Goal: Information Seeking & Learning: Learn about a topic

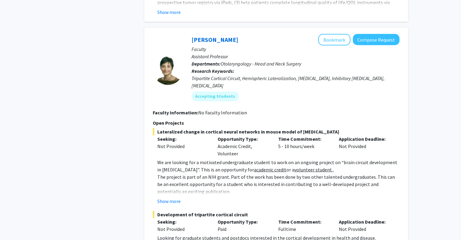
scroll to position [3153, 0]
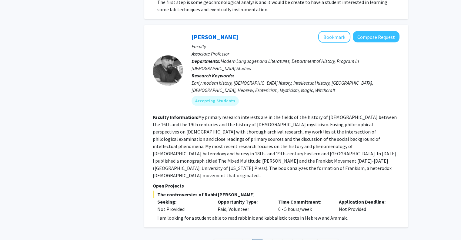
scroll to position [2215, 0]
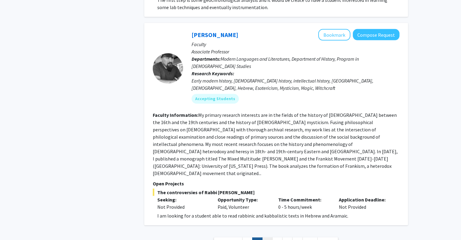
click at [264, 237] on link "3" at bounding box center [267, 242] width 10 height 11
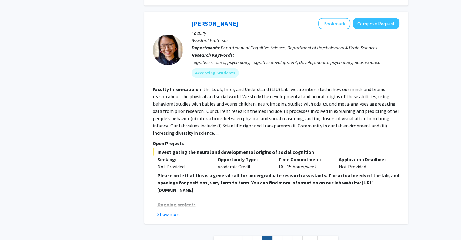
scroll to position [2145, 0]
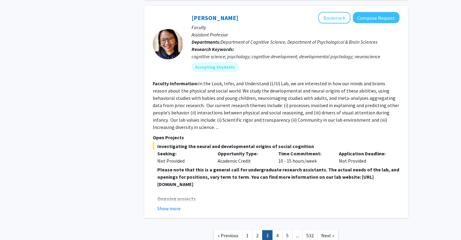
click at [241, 166] on strong "Please note that this is a general call for undergraduate research assistants. …" at bounding box center [278, 176] width 242 height 21
click at [243, 166] on strong "Please note that this is a general call for undergraduate research assistants. …" at bounding box center [278, 176] width 242 height 21
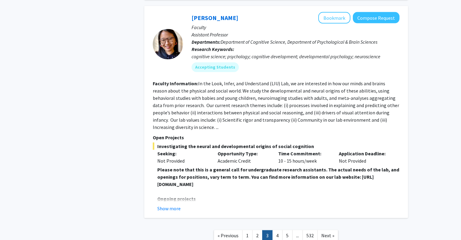
click at [243, 166] on strong "Please note that this is a general call for undergraduate research assistants. …" at bounding box center [278, 176] width 242 height 21
click at [164, 205] on button "Show more" at bounding box center [168, 208] width 23 height 7
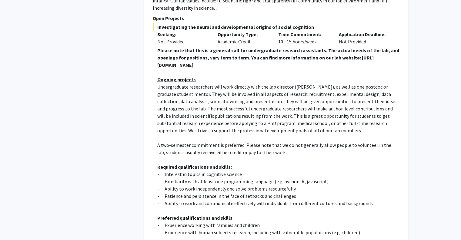
scroll to position [2296, 0]
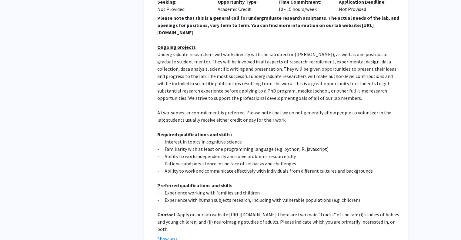
drag, startPoint x: 335, startPoint y: 170, endPoint x: 228, endPoint y: 172, distance: 107.3
click at [228, 211] on p "Contact : Apply on our lab website https://www.liulaboratory.org/people/joining…" at bounding box center [278, 222] width 242 height 22
copy p "https://www.liulaboratory.org/people/joining-the-lab"
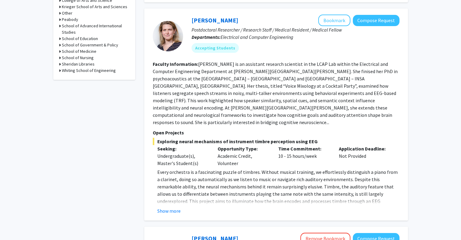
scroll to position [303, 0]
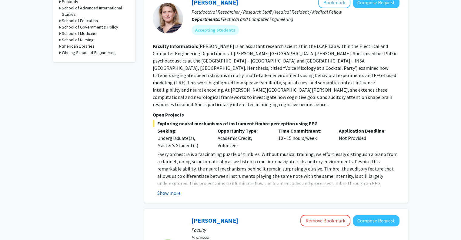
click at [170, 189] on button "Show more" at bounding box center [168, 192] width 23 height 7
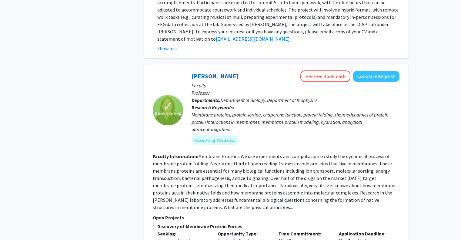
scroll to position [728, 0]
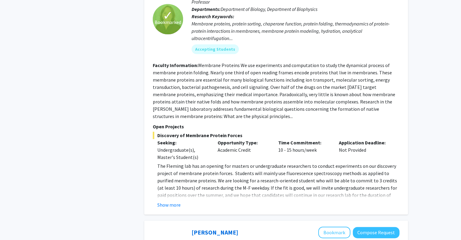
click at [171, 171] on fg-read-more "The Fleming lab has an opening for masters or undergraduate researchers to cond…" at bounding box center [276, 185] width 247 height 46
click at [170, 201] on button "Show more" at bounding box center [168, 204] width 23 height 7
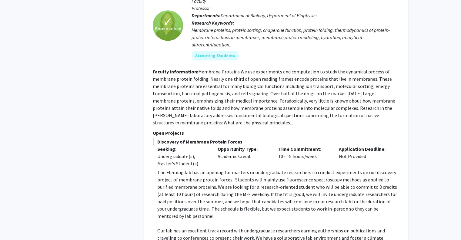
scroll to position [606, 0]
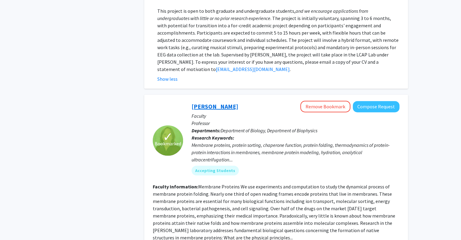
click at [221, 102] on link "Karen Fleming" at bounding box center [215, 106] width 47 height 8
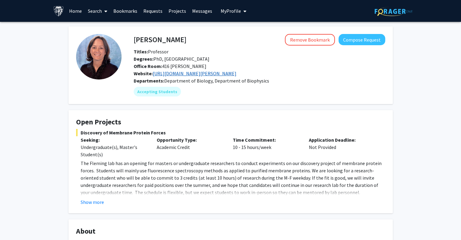
click at [205, 75] on link "https://pages.jh.edu/fleming/" at bounding box center [195, 73] width 84 height 6
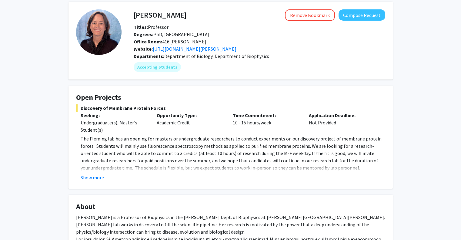
scroll to position [30, 0]
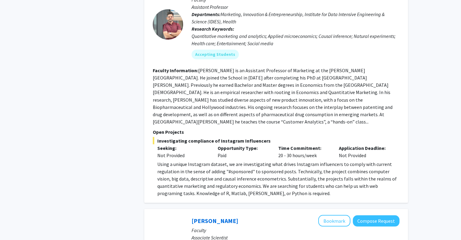
scroll to position [2184, 0]
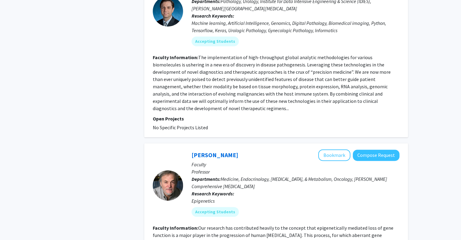
scroll to position [1469, 0]
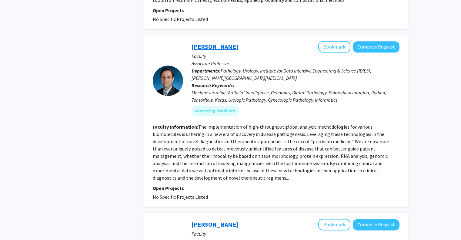
click at [223, 43] on link "Alexander Baras" at bounding box center [215, 47] width 47 height 8
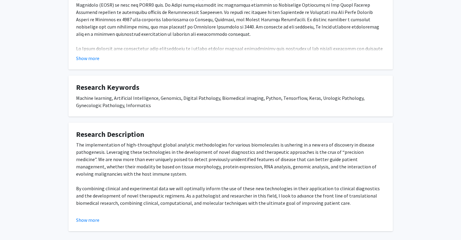
scroll to position [182, 0]
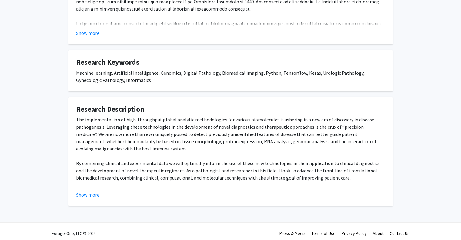
click at [75, 190] on fg-card "Research Description The implementation of high-throughput global analytic meth…" at bounding box center [231, 151] width 324 height 109
click at [82, 193] on button "Show more" at bounding box center [87, 194] width 23 height 7
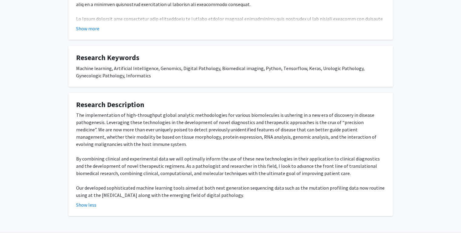
scroll to position [200, 0]
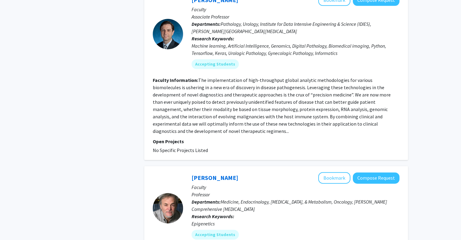
scroll to position [1620, 0]
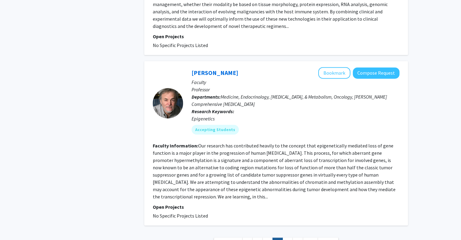
drag, startPoint x: 370, startPoint y: 90, endPoint x: 397, endPoint y: 236, distance: 147.6
click at [290, 237] on link "6" at bounding box center [288, 242] width 10 height 11
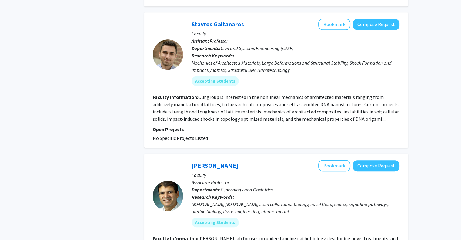
scroll to position [849, 0]
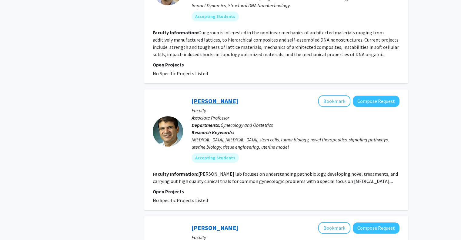
click at [223, 97] on link "Mostafa Borahay" at bounding box center [215, 101] width 47 height 8
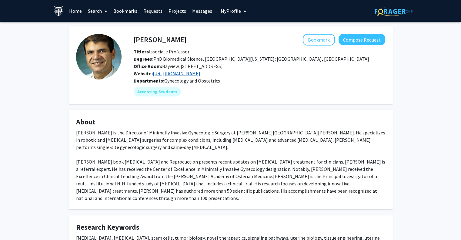
click at [200, 76] on link "https://borahay.wixsite.com/borahaylab" at bounding box center [177, 73] width 48 height 6
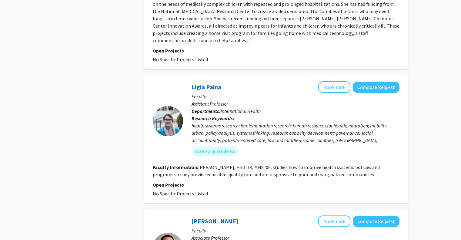
scroll to position [273, 0]
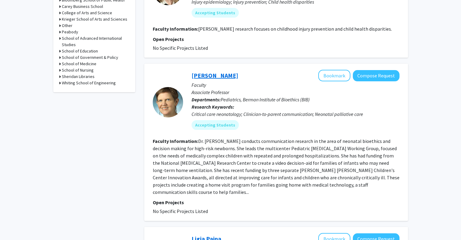
click at [210, 76] on link "Renee Boss" at bounding box center [215, 76] width 47 height 8
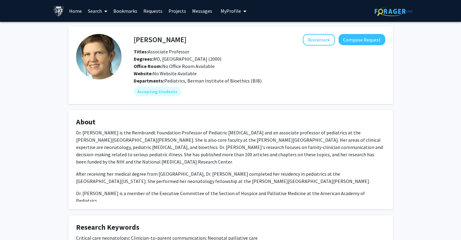
scroll to position [139, 0]
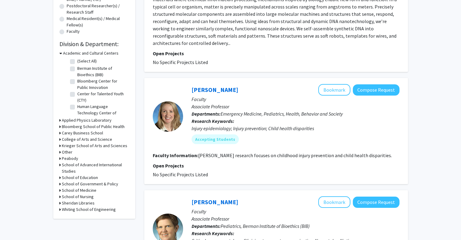
scroll to position [152, 0]
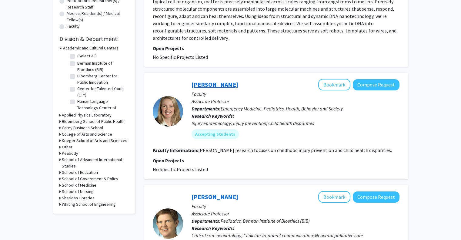
click at [215, 87] on link "Leticia Ryan" at bounding box center [215, 85] width 47 height 8
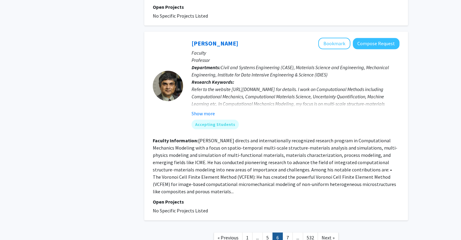
scroll to position [1316, 0]
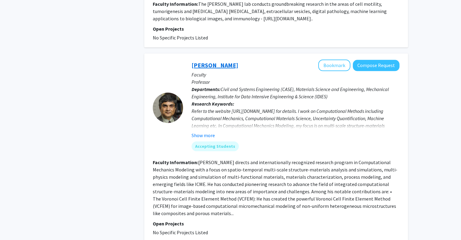
click at [223, 61] on link "Somnath Ghosh" at bounding box center [215, 65] width 47 height 8
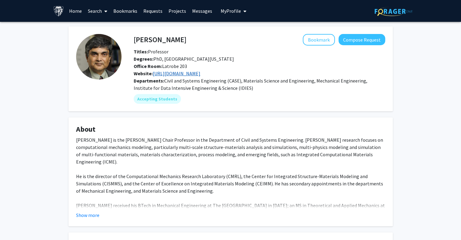
click at [181, 72] on link "https://cmrl.jhu.edu/" at bounding box center [177, 73] width 48 height 6
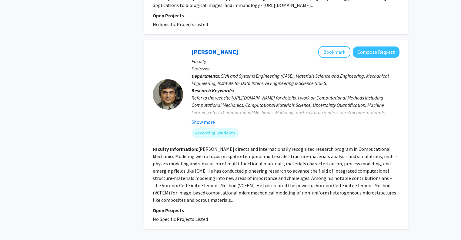
scroll to position [1376, 0]
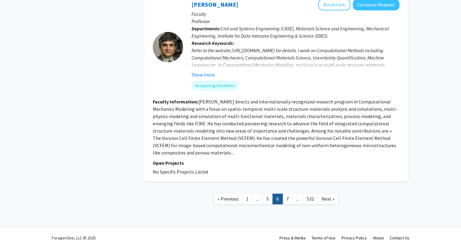
drag, startPoint x: 430, startPoint y: 53, endPoint x: 431, endPoint y: 133, distance: 79.7
click at [287, 193] on link "7" at bounding box center [288, 198] width 10 height 11
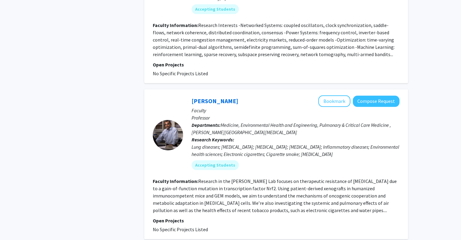
scroll to position [1516, 0]
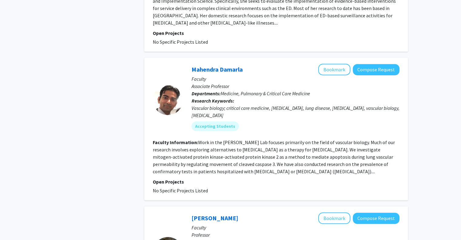
scroll to position [788, 0]
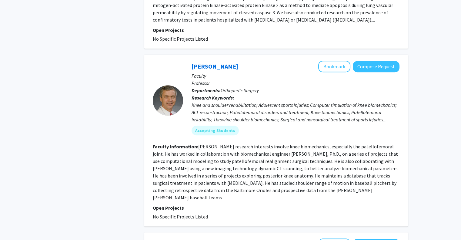
drag, startPoint x: 221, startPoint y: 52, endPoint x: 237, endPoint y: 56, distance: 16.2
click at [236, 61] on div "Andrew Cosgarea Bookmark Compose Request" at bounding box center [296, 67] width 208 height 12
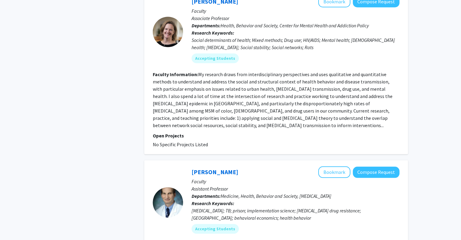
scroll to position [1122, 0]
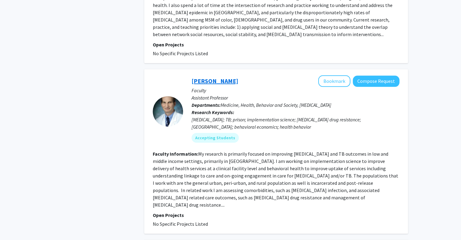
drag, startPoint x: 218, startPoint y: 55, endPoint x: 219, endPoint y: 49, distance: 5.5
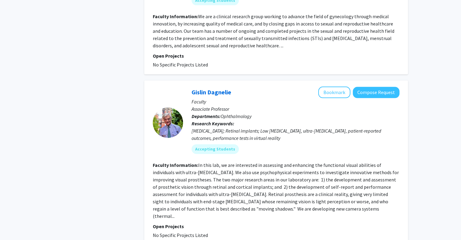
scroll to position [1473, 0]
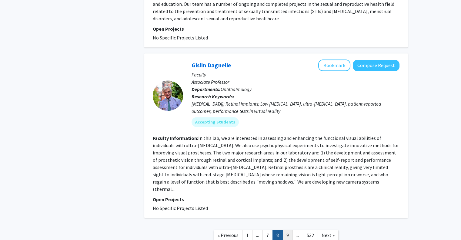
click at [284, 230] on link "9" at bounding box center [288, 235] width 10 height 11
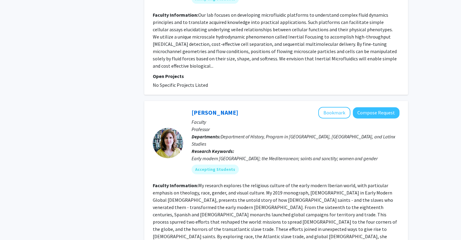
scroll to position [1469, 0]
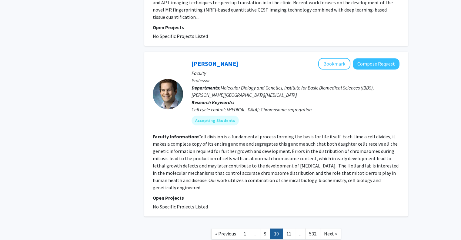
scroll to position [1352, 0]
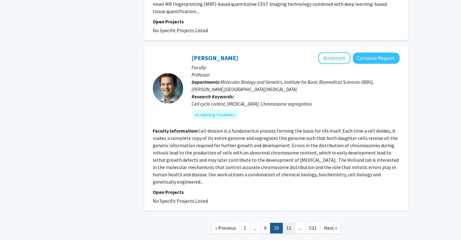
click at [290, 223] on link "11" at bounding box center [289, 228] width 13 height 11
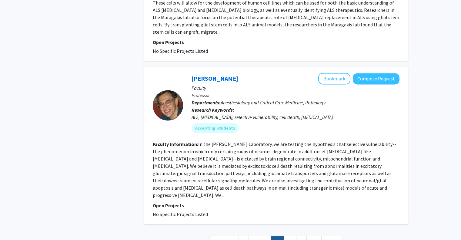
scroll to position [1534, 0]
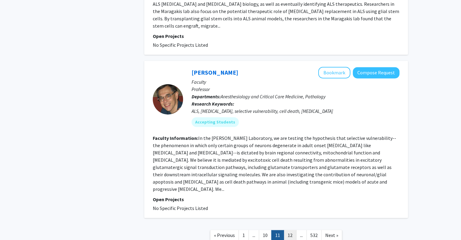
click at [286, 230] on link "12" at bounding box center [290, 235] width 13 height 11
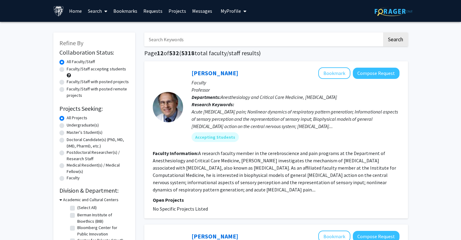
drag, startPoint x: 222, startPoint y: 74, endPoint x: 236, endPoint y: 77, distance: 14.6
click at [236, 77] on div "Allan Gottschalk Bookmark Compose Request" at bounding box center [296, 73] width 208 height 12
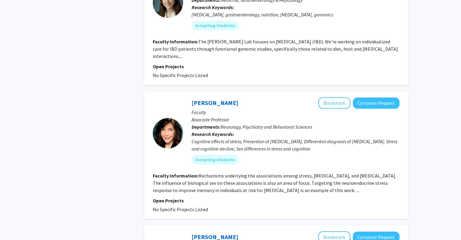
scroll to position [970, 0]
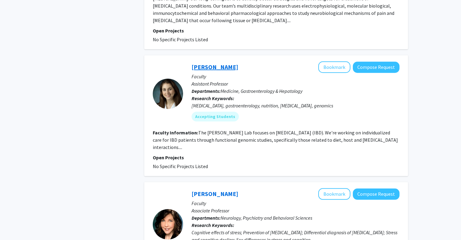
drag, startPoint x: 215, startPoint y: 37, endPoint x: 206, endPoint y: 45, distance: 11.4
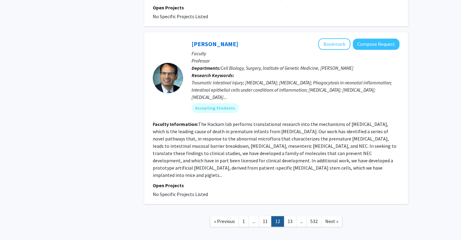
scroll to position [1396, 0]
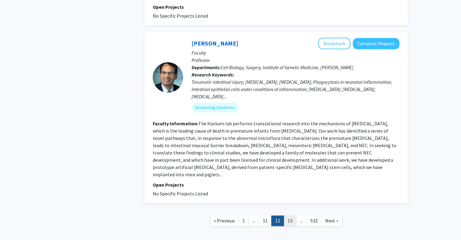
click at [292, 215] on link "13" at bounding box center [290, 220] width 13 height 11
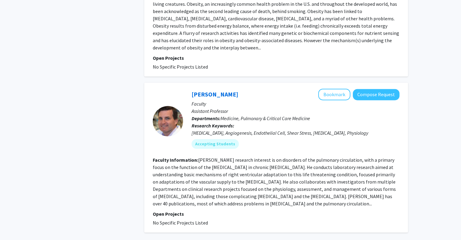
scroll to position [1481, 0]
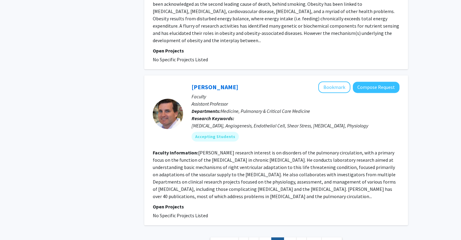
click at [290, 237] on link "14" at bounding box center [290, 242] width 13 height 11
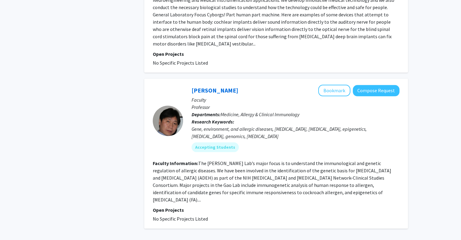
scroll to position [1367, 0]
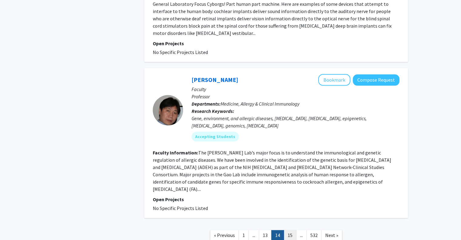
click at [287, 230] on link "15" at bounding box center [290, 235] width 13 height 11
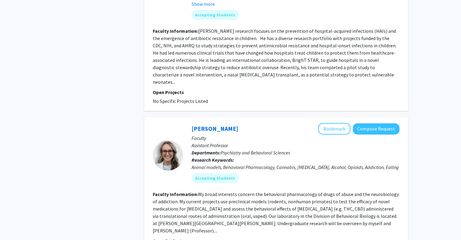
scroll to position [1478, 0]
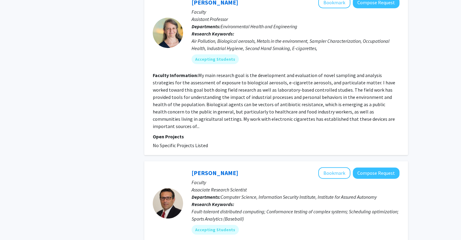
scroll to position [667, 0]
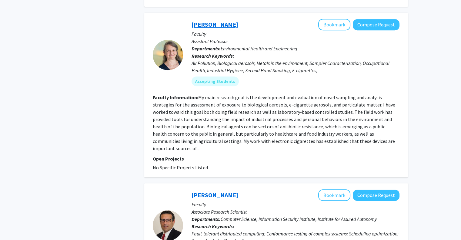
drag, startPoint x: 223, startPoint y: 14, endPoint x: 219, endPoint y: 8, distance: 6.8
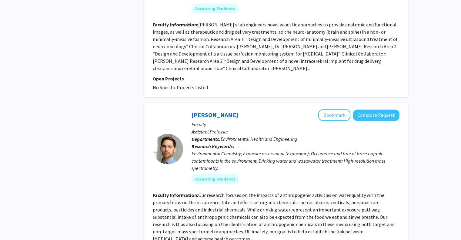
scroll to position [1415, 0]
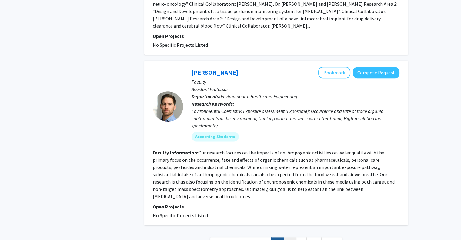
click at [289, 237] on link "17" at bounding box center [290, 242] width 13 height 11
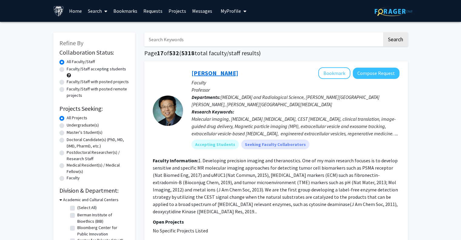
click at [217, 72] on link "Guanshu Liu" at bounding box center [215, 73] width 47 height 8
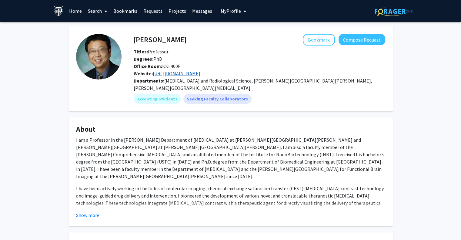
click at [199, 73] on link "https://liugroup.jhmi.edu/" at bounding box center [177, 73] width 48 height 6
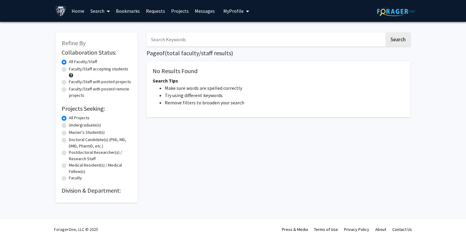
drag, startPoint x: 222, startPoint y: 65, endPoint x: 242, endPoint y: 75, distance: 23.0
click at [222, 107] on div "No Results Found Search Tips Make sure words are spelled correctly Try using di…" at bounding box center [278, 89] width 264 height 56
click at [93, 61] on label "All Faculty/Staff" at bounding box center [83, 62] width 28 height 6
click at [73, 61] on input "All Faculty/Staff" at bounding box center [71, 61] width 4 height 4
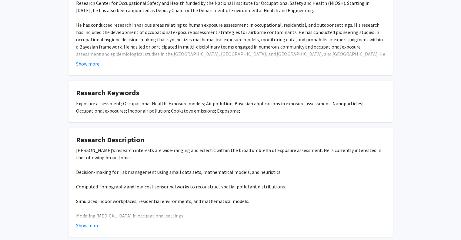
scroll to position [182, 0]
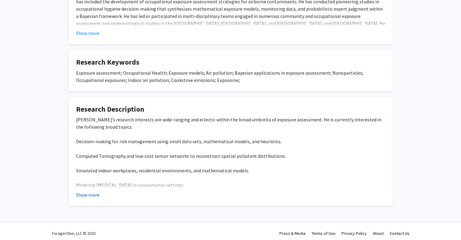
click at [97, 198] on button "Show more" at bounding box center [87, 194] width 23 height 7
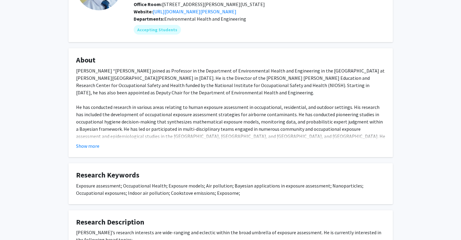
scroll to position [30, 0]
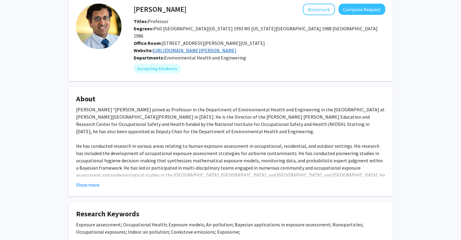
click at [208, 53] on link "[URL][DOMAIN_NAME][PERSON_NAME]" at bounding box center [195, 50] width 84 height 6
click at [83, 188] on button "Show more" at bounding box center [87, 184] width 23 height 7
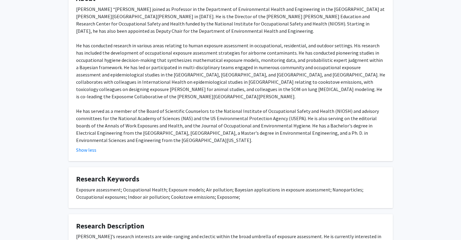
scroll to position [91, 0]
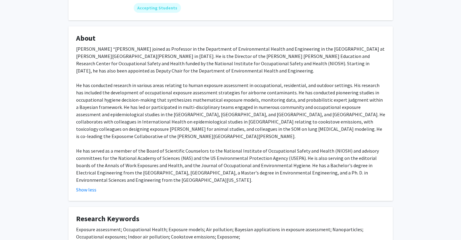
drag, startPoint x: 154, startPoint y: 167, endPoint x: 182, endPoint y: 146, distance: 35.4
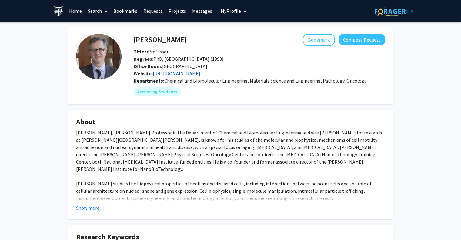
scroll to position [110, 0]
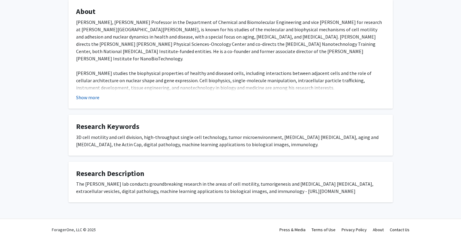
click at [92, 98] on button "Show more" at bounding box center [87, 97] width 23 height 7
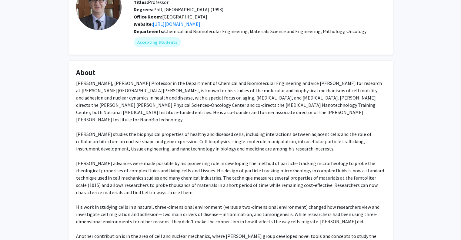
scroll to position [0, 0]
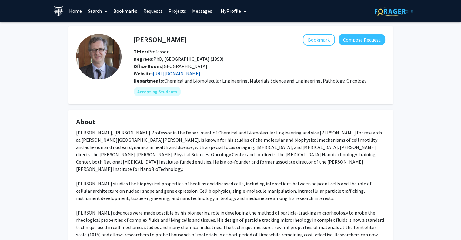
click at [200, 74] on link "https://wirtzlab.johnshopkins.edu/" at bounding box center [177, 73] width 48 height 6
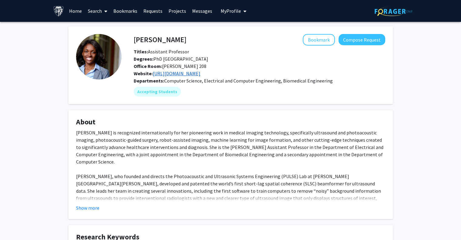
click at [188, 74] on link "https://pulselab.jhu.edu/" at bounding box center [177, 73] width 48 height 6
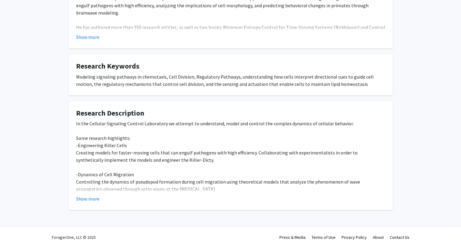
scroll to position [186, 0]
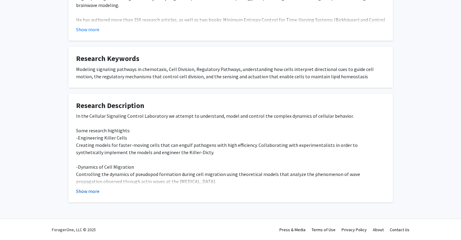
click at [85, 192] on button "Show more" at bounding box center [87, 190] width 23 height 7
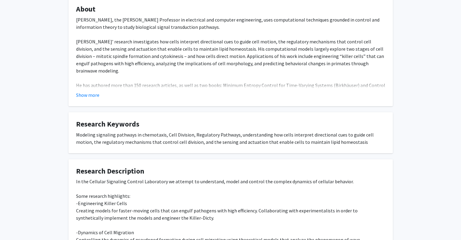
scroll to position [0, 0]
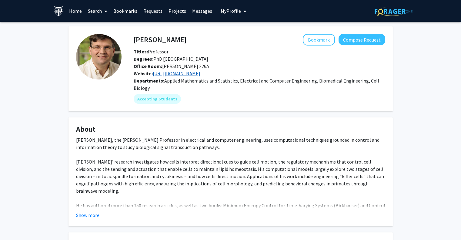
click at [171, 72] on link "https://pages.jh.edu/piglesi1/cscl/" at bounding box center [177, 73] width 48 height 6
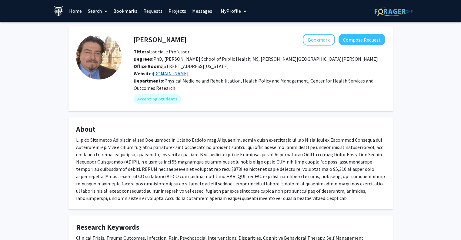
click at [164, 73] on link "metrc.org" at bounding box center [171, 73] width 36 height 6
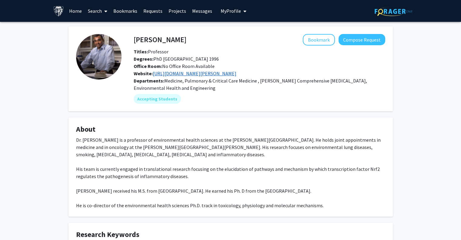
click at [188, 72] on link "https://www.hopkinsmedicine.org/research/labs/shyam-sundar-biswal-lab" at bounding box center [195, 73] width 84 height 6
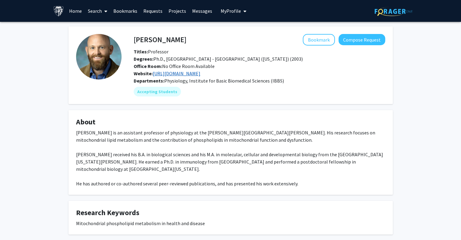
click at [186, 73] on link "[URL][DOMAIN_NAME]" at bounding box center [177, 73] width 48 height 6
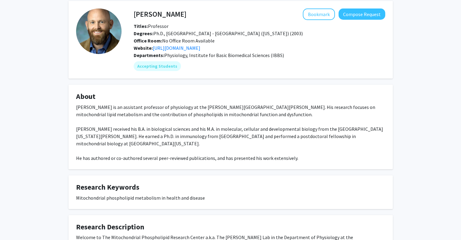
scroll to position [30, 0]
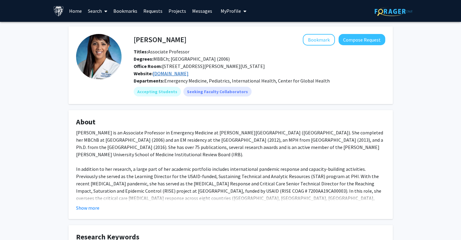
click at [161, 73] on link "[DOMAIN_NAME]" at bounding box center [171, 73] width 36 height 6
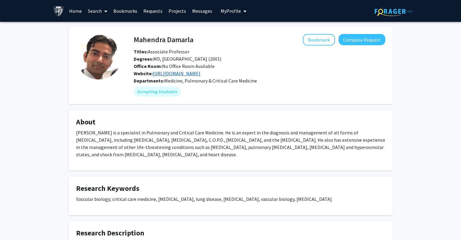
click at [189, 76] on link "https://www.hopkinsmedicine.org/research/labs/mahendra-damarla-lab" at bounding box center [177, 73] width 48 height 6
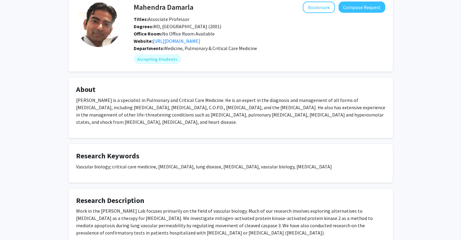
scroll to position [79, 0]
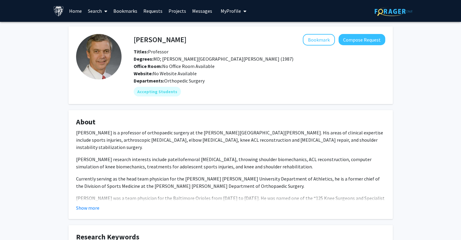
click at [205, 71] on div "Website: No Website Available" at bounding box center [259, 73] width 261 height 7
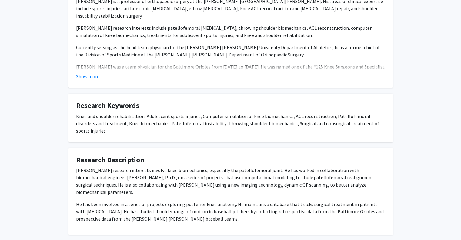
scroll to position [149, 0]
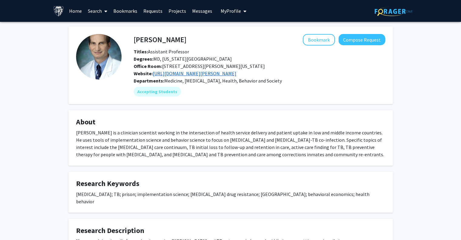
click at [201, 75] on link "[URL][DOMAIN_NAME][PERSON_NAME]" at bounding box center [195, 73] width 84 height 6
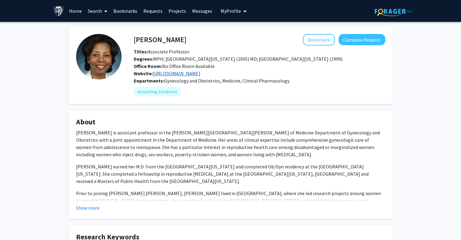
click at [200, 74] on link "https://www.jcolemanresearch.com/" at bounding box center [177, 73] width 48 height 6
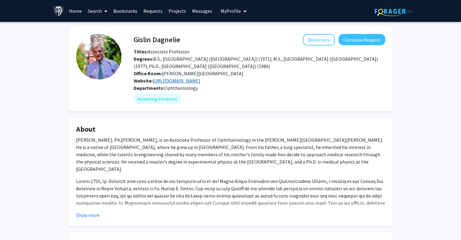
click at [175, 81] on link "[URL][DOMAIN_NAME]" at bounding box center [177, 81] width 48 height 6
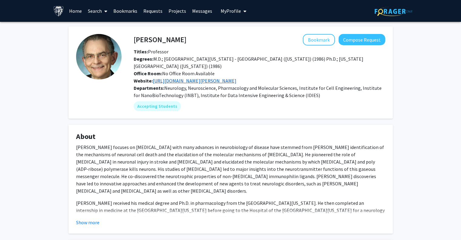
click at [236, 78] on link "[URL][DOMAIN_NAME][PERSON_NAME]" at bounding box center [195, 81] width 84 height 6
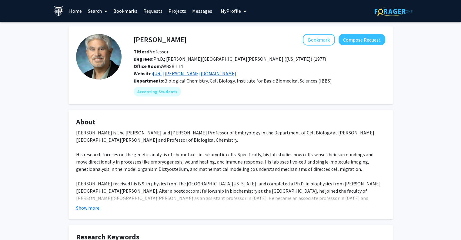
click at [189, 70] on link "[URL][PERSON_NAME][DOMAIN_NAME]" at bounding box center [195, 73] width 84 height 6
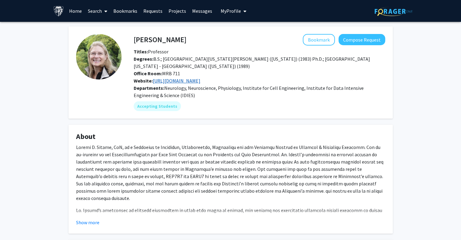
click at [191, 79] on link "[URL][DOMAIN_NAME]" at bounding box center [177, 81] width 48 height 6
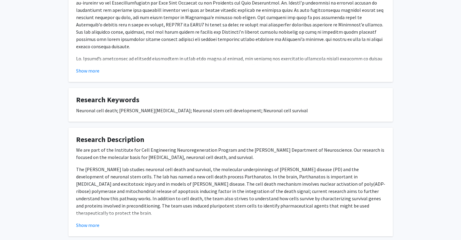
scroll to position [186, 0]
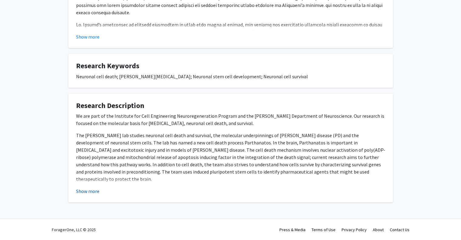
click at [77, 189] on button "Show more" at bounding box center [87, 190] width 23 height 7
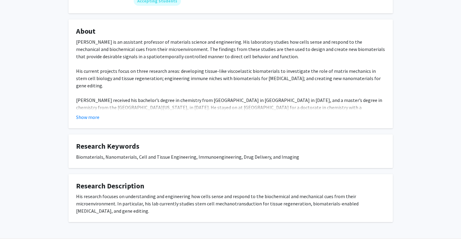
scroll to position [110, 0]
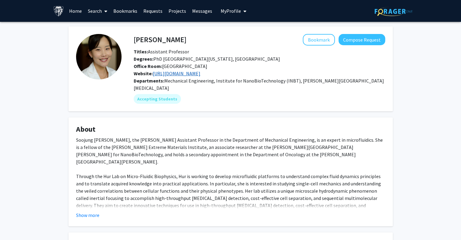
click at [187, 76] on link "[URL][DOMAIN_NAME]" at bounding box center [177, 73] width 48 height 6
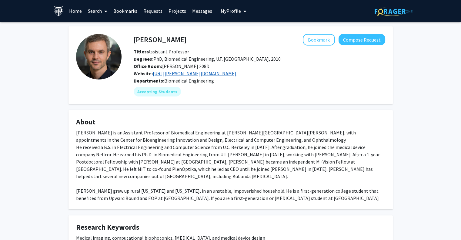
click at [179, 73] on link "http://durr.jhu.edu/" at bounding box center [195, 73] width 84 height 6
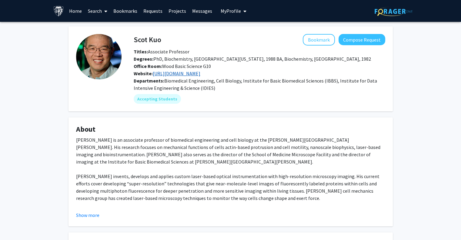
click at [196, 74] on link "[URL][DOMAIN_NAME]" at bounding box center [177, 73] width 48 height 6
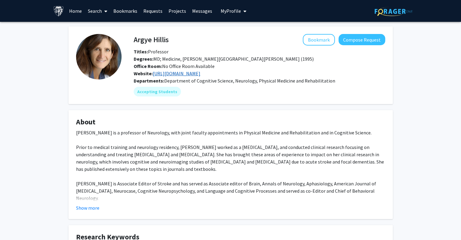
click at [176, 74] on link "[URL][DOMAIN_NAME]" at bounding box center [177, 73] width 48 height 6
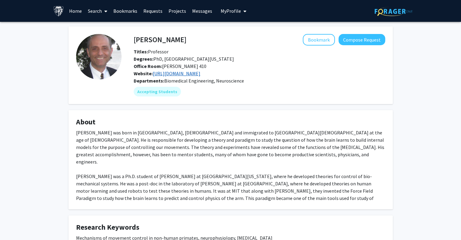
click at [188, 72] on link "[URL][DOMAIN_NAME]" at bounding box center [177, 73] width 48 height 6
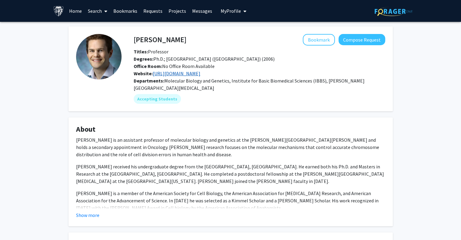
click at [171, 71] on link "[URL][DOMAIN_NAME]" at bounding box center [177, 73] width 48 height 6
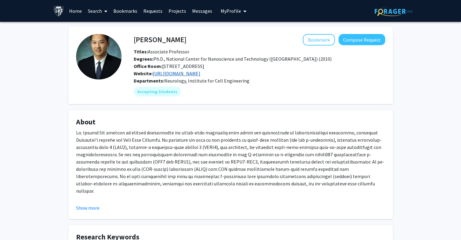
click at [200, 71] on link "https://chonggemao.wixsite.com/jhmi" at bounding box center [177, 73] width 48 height 6
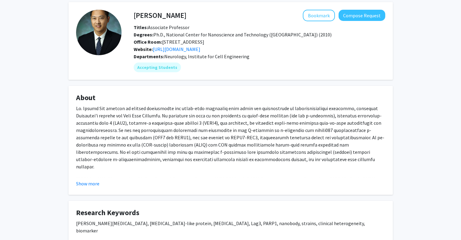
scroll to position [30, 0]
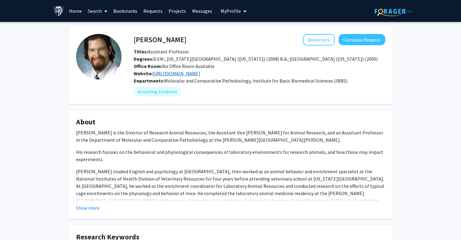
click at [200, 73] on link "[URL][DOMAIN_NAME]" at bounding box center [177, 73] width 48 height 6
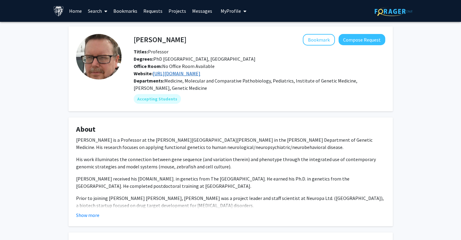
click at [200, 73] on link "http://www.hopkinsmedicine.org/research/labs/andrew-mccallion-laboratory" at bounding box center [177, 73] width 48 height 6
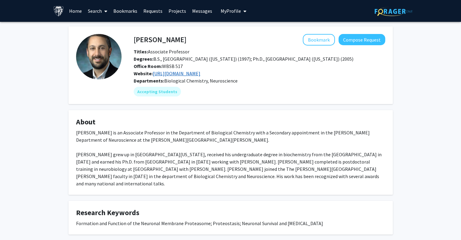
click at [190, 75] on link "[URL][DOMAIN_NAME]" at bounding box center [177, 73] width 48 height 6
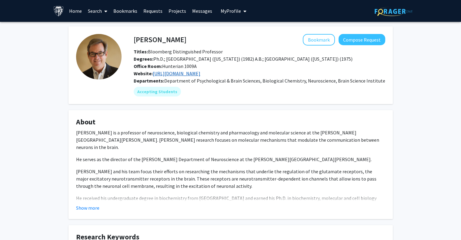
click at [200, 72] on link "[URL][DOMAIN_NAME]" at bounding box center [177, 73] width 48 height 6
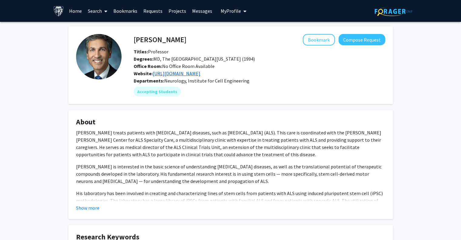
click at [169, 73] on link "[URL][DOMAIN_NAME]" at bounding box center [177, 73] width 48 height 6
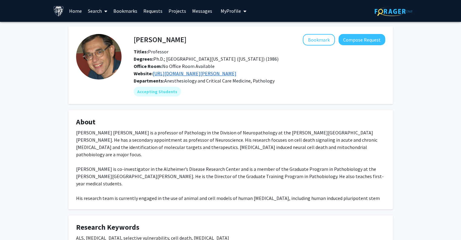
click at [197, 73] on link "[URL][DOMAIN_NAME][PERSON_NAME]" at bounding box center [195, 73] width 84 height 6
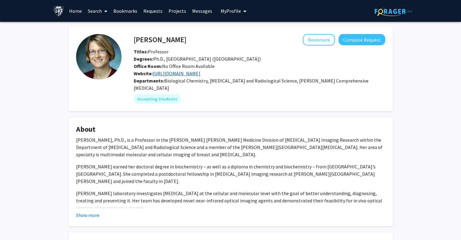
click at [181, 73] on link "http://glundelab.org/" at bounding box center [177, 73] width 48 height 6
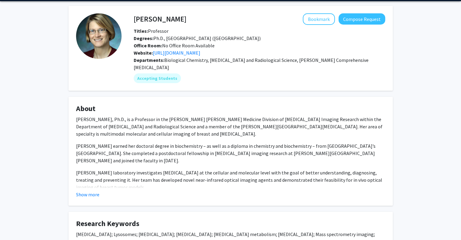
scroll to position [30, 0]
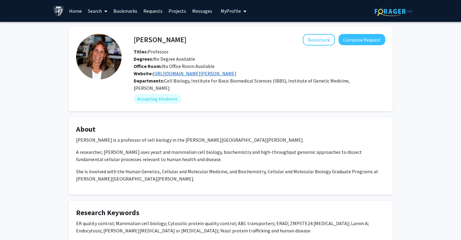
click at [190, 72] on link "[URL][DOMAIN_NAME][PERSON_NAME]" at bounding box center [195, 73] width 84 height 6
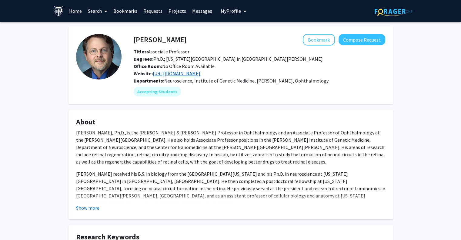
click at [199, 74] on link "http://mummlab.weebly.com/" at bounding box center [177, 73] width 48 height 6
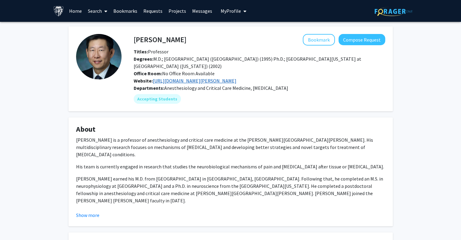
click at [180, 79] on link "[URL][DOMAIN_NAME][PERSON_NAME]" at bounding box center [195, 81] width 84 height 6
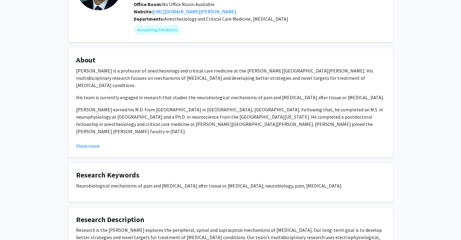
scroll to position [121, 0]
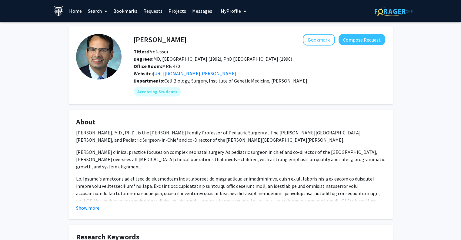
click at [171, 77] on div "Website: https://www.hopkinsmedicine.org/johns-hopkins-childrens-center/what-we…" at bounding box center [259, 73] width 261 height 7
click at [172, 74] on link "https://www.hopkinsmedicine.org/johns-hopkins-childrens-center/what-we-treat/sp…" at bounding box center [195, 73] width 84 height 6
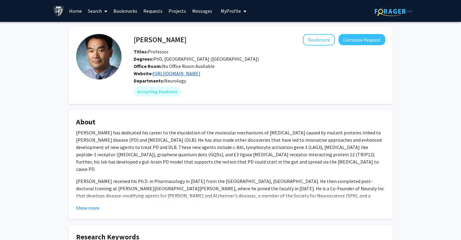
click at [170, 75] on link "[URL][DOMAIN_NAME]" at bounding box center [177, 73] width 48 height 6
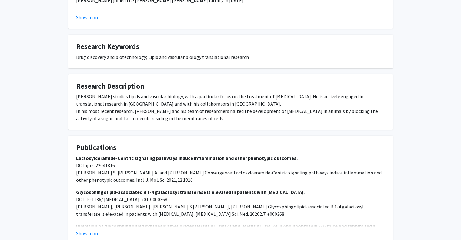
scroll to position [233, 0]
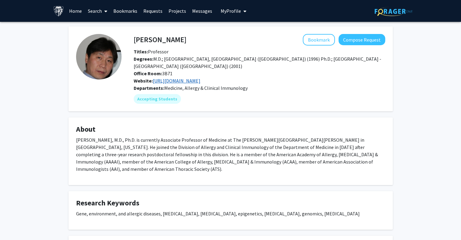
click at [190, 81] on link "[URL][DOMAIN_NAME]" at bounding box center [177, 81] width 48 height 6
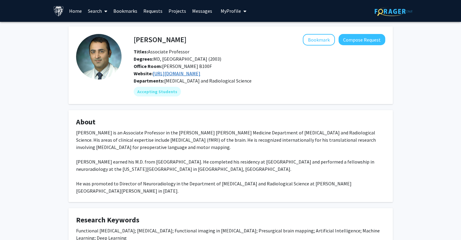
click at [164, 71] on link "https://rail.jhu.edu/" at bounding box center [177, 73] width 48 height 6
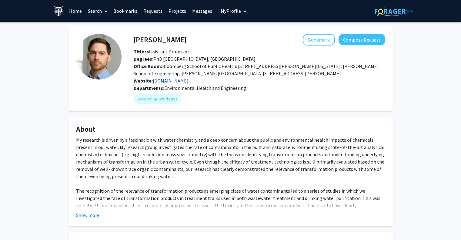
click at [166, 81] on link "[DOMAIN_NAME]" at bounding box center [171, 81] width 36 height 6
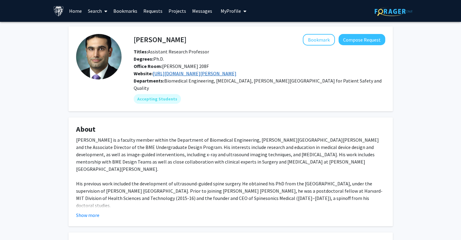
click at [185, 74] on link "[URL][DOMAIN_NAME][PERSON_NAME]" at bounding box center [195, 73] width 84 height 6
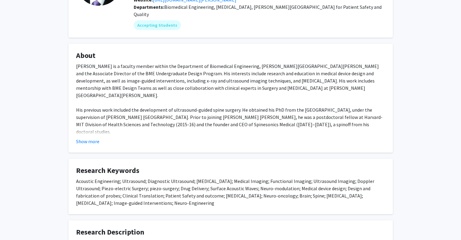
scroll to position [152, 0]
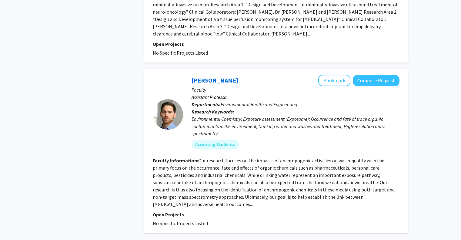
scroll to position [1415, 0]
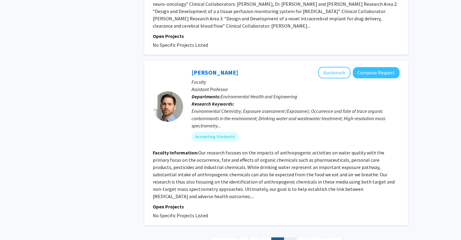
click at [292, 237] on link "17" at bounding box center [290, 242] width 13 height 11
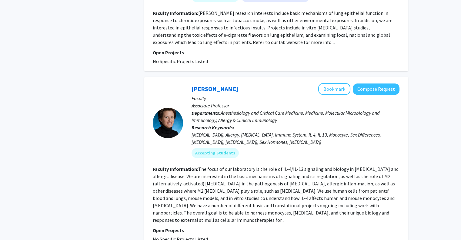
scroll to position [1455, 0]
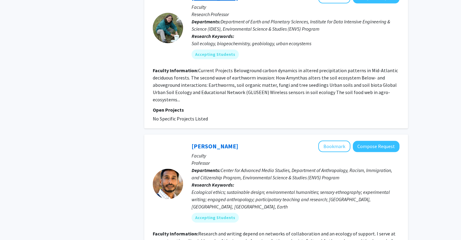
scroll to position [1425, 0]
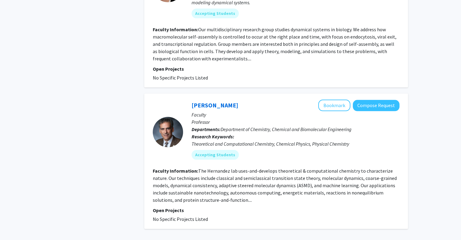
scroll to position [1395, 0]
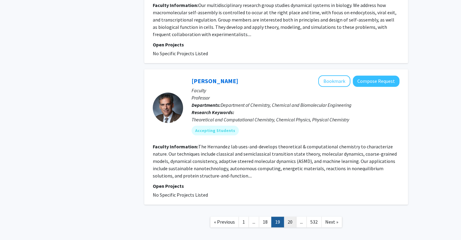
click at [290, 216] on link "20" at bounding box center [290, 221] width 13 height 11
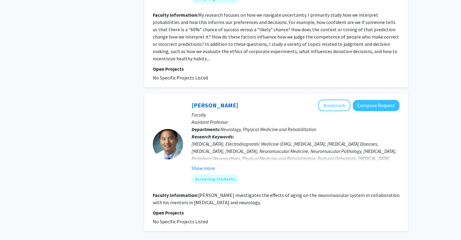
scroll to position [1435, 0]
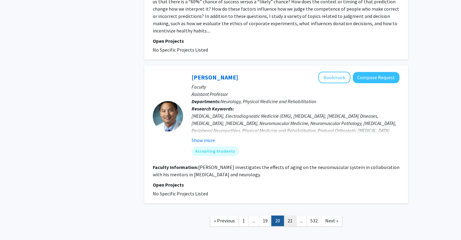
click at [286, 215] on link "21" at bounding box center [290, 220] width 13 height 11
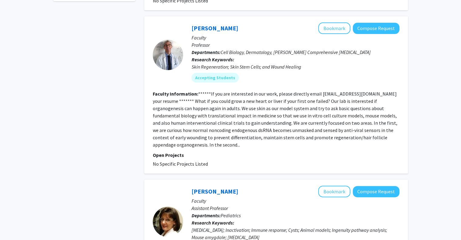
scroll to position [394, 0]
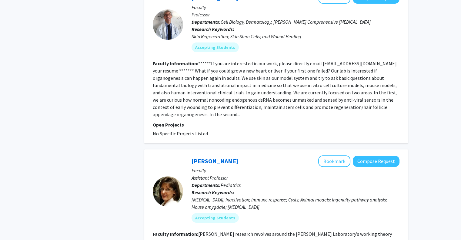
drag, startPoint x: 224, startPoint y: 135, endPoint x: 245, endPoint y: 137, distance: 20.7
click at [245, 155] on div "Lori Jones-Brando Bookmark Compose Request" at bounding box center [296, 161] width 208 height 12
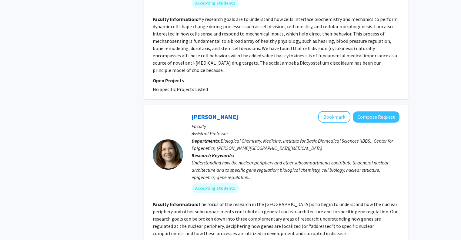
scroll to position [819, 0]
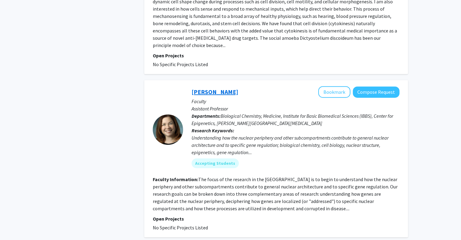
drag, startPoint x: 210, startPoint y: 59, endPoint x: 215, endPoint y: 55, distance: 5.5
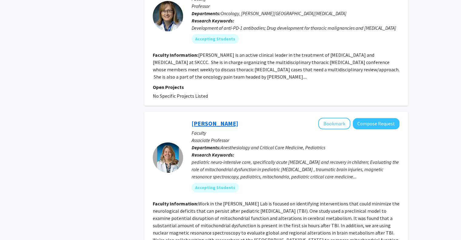
scroll to position [1469, 0]
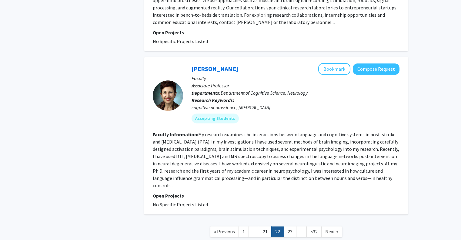
scroll to position [1459, 0]
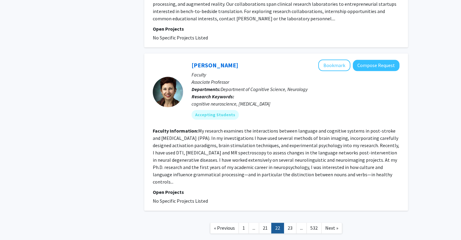
click at [288, 223] on link "23" at bounding box center [290, 228] width 13 height 11
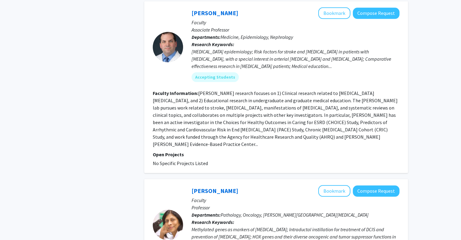
scroll to position [1455, 0]
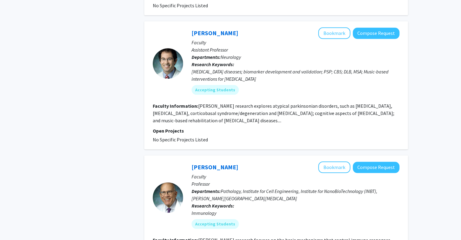
scroll to position [1391, 0]
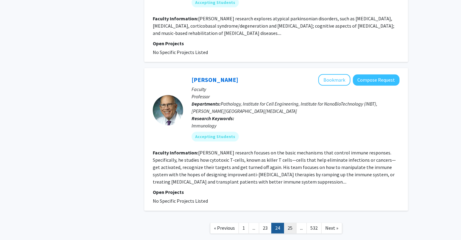
click at [291, 223] on link "25" at bounding box center [290, 228] width 13 height 11
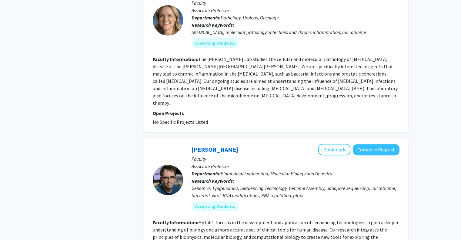
scroll to position [515, 0]
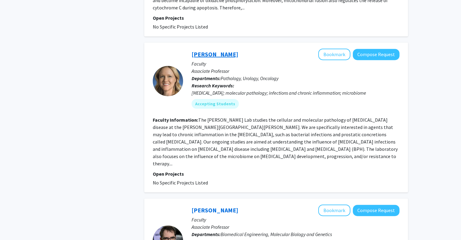
drag, startPoint x: 213, startPoint y: 36, endPoint x: 214, endPoint y: 32, distance: 4.3
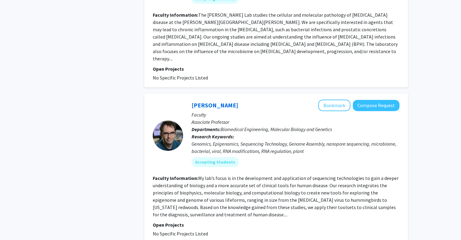
scroll to position [637, 0]
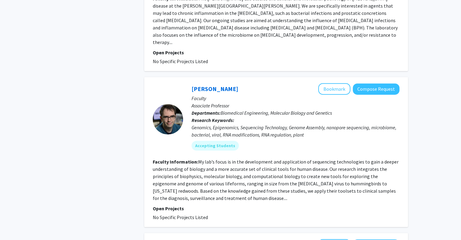
drag, startPoint x: 217, startPoint y: 57, endPoint x: 228, endPoint y: 61, distance: 11.2
click at [228, 85] on link "Winston Timp" at bounding box center [215, 89] width 47 height 8
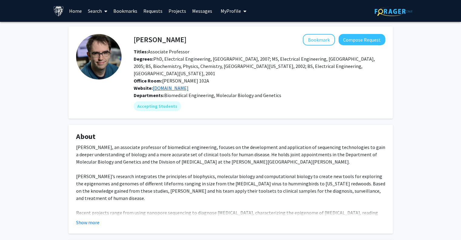
click at [173, 85] on link "www.timplab.org" at bounding box center [171, 88] width 36 height 6
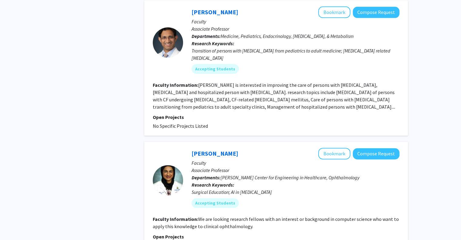
scroll to position [1439, 0]
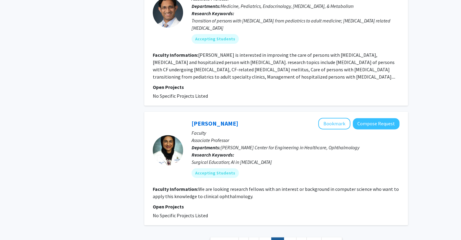
drag, startPoint x: 440, startPoint y: 72, endPoint x: 413, endPoint y: 241, distance: 171.1
click at [287, 237] on link "26" at bounding box center [290, 242] width 13 height 11
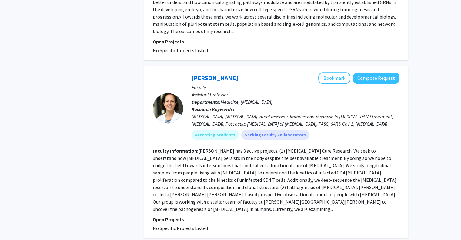
scroll to position [1469, 0]
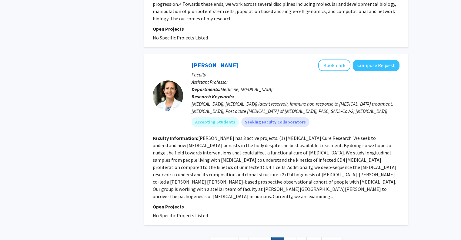
click at [283, 237] on link "26" at bounding box center [277, 242] width 13 height 11
click at [288, 237] on link "27" at bounding box center [290, 242] width 13 height 11
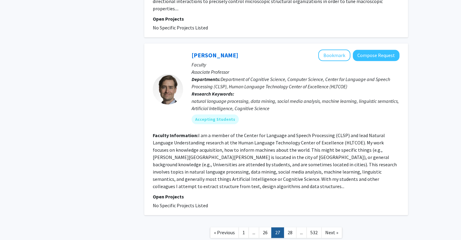
scroll to position [1338, 0]
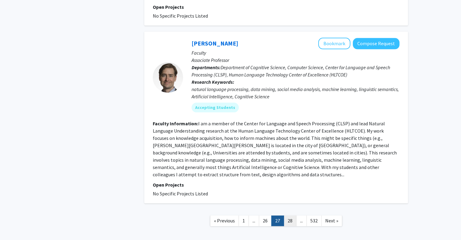
click at [291, 215] on link "28" at bounding box center [290, 220] width 13 height 11
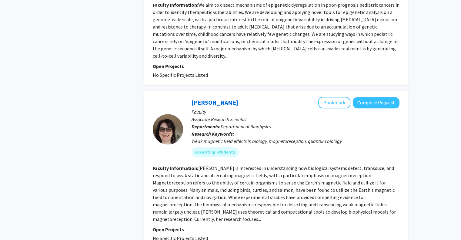
scroll to position [1425, 0]
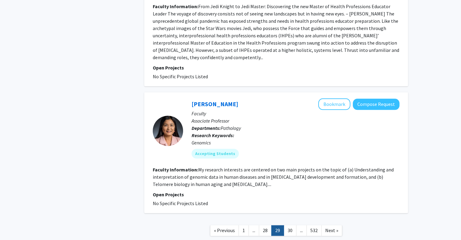
scroll to position [1449, 0]
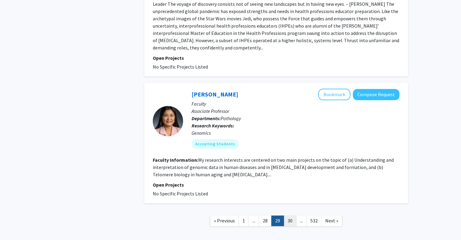
click at [292, 215] on link "30" at bounding box center [290, 220] width 13 height 11
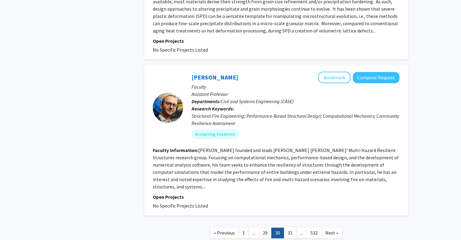
scroll to position [1469, 0]
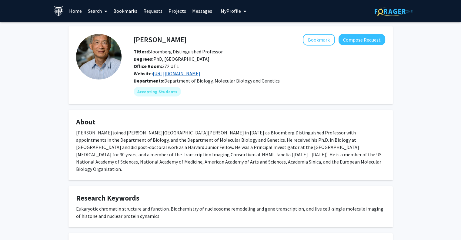
click at [168, 72] on link "[URL][DOMAIN_NAME]" at bounding box center [177, 73] width 48 height 6
click at [161, 73] on link "[URL][DOMAIN_NAME]" at bounding box center [177, 73] width 48 height 6
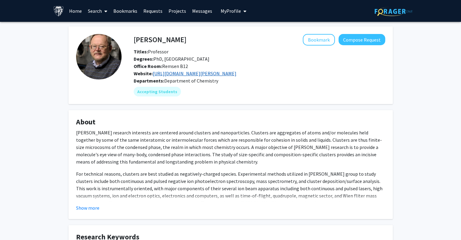
click at [211, 71] on link "[URL][DOMAIN_NAME][PERSON_NAME]" at bounding box center [195, 73] width 84 height 6
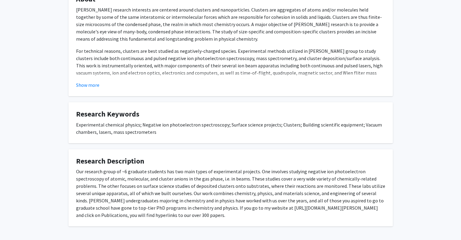
scroll to position [147, 0]
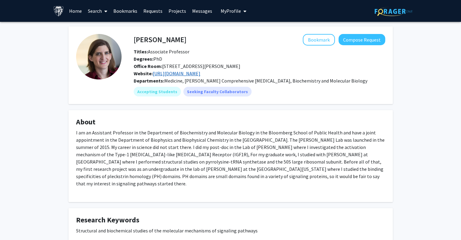
click at [186, 73] on link "[URL][DOMAIN_NAME]" at bounding box center [177, 73] width 48 height 6
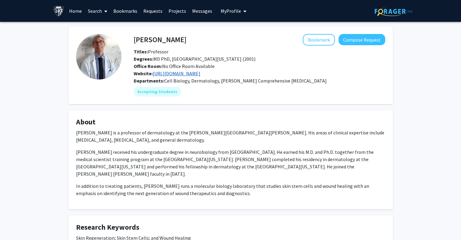
click at [184, 71] on link "[URL][DOMAIN_NAME]" at bounding box center [177, 73] width 48 height 6
click at [190, 75] on link "[URL][DOMAIN_NAME]" at bounding box center [177, 73] width 48 height 6
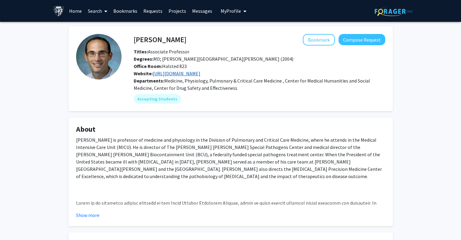
click at [185, 73] on link "https://bedsidemedicine.org/" at bounding box center [177, 73] width 48 height 6
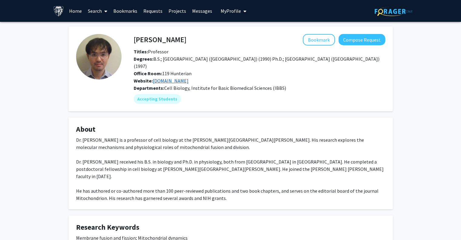
click at [177, 78] on link "www.iijima-sesaki-lab.com" at bounding box center [171, 81] width 36 height 6
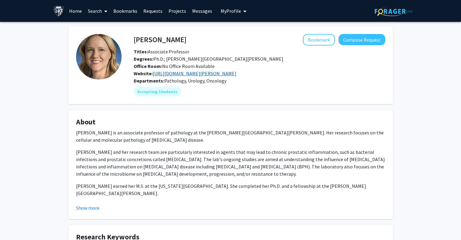
click at [171, 72] on link "[URL][DOMAIN_NAME][PERSON_NAME]" at bounding box center [195, 73] width 84 height 6
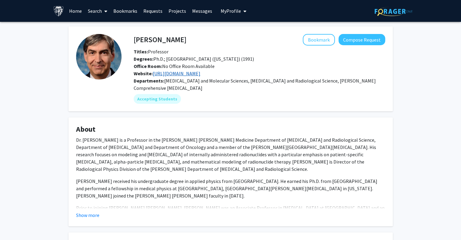
click at [190, 73] on link "[URL][DOMAIN_NAME]" at bounding box center [177, 73] width 48 height 6
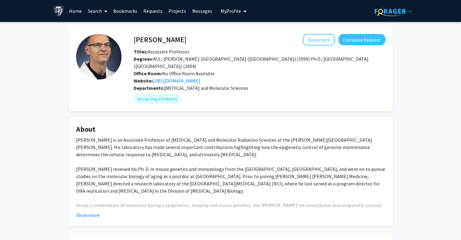
click at [180, 85] on span "[MEDICAL_DATA] and Molecular Sciences" at bounding box center [206, 88] width 84 height 6
click at [182, 78] on link "[URL][DOMAIN_NAME]" at bounding box center [177, 81] width 48 height 6
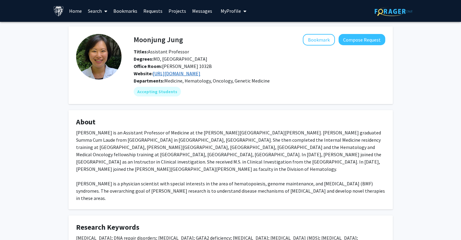
click at [169, 73] on link "[URL][DOMAIN_NAME]" at bounding box center [177, 73] width 48 height 6
